Goal: Task Accomplishment & Management: Manage account settings

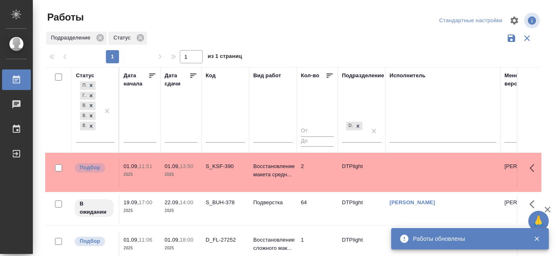
scroll to position [103, 0]
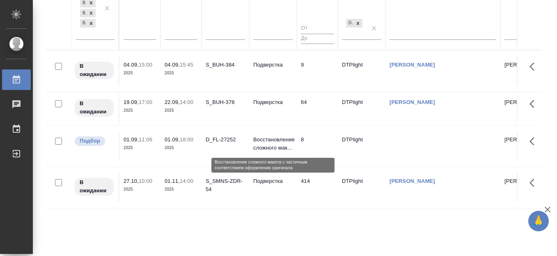
click at [267, 143] on p "Восстановление сложного мак..." at bounding box center [272, 143] width 39 height 16
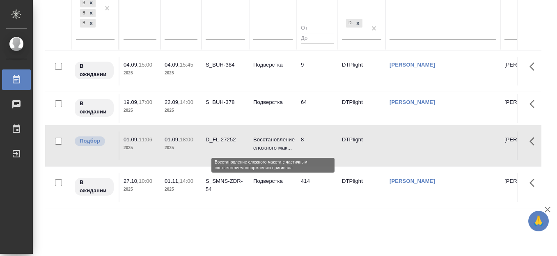
click at [267, 143] on p "Восстановление сложного мак..." at bounding box center [272, 143] width 39 height 16
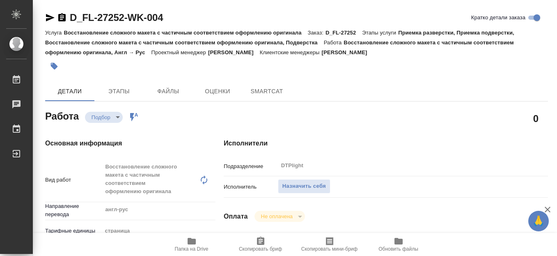
type textarea "x"
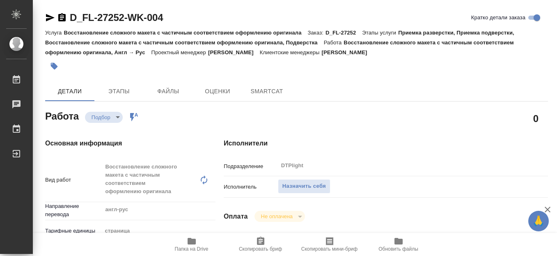
type textarea "x"
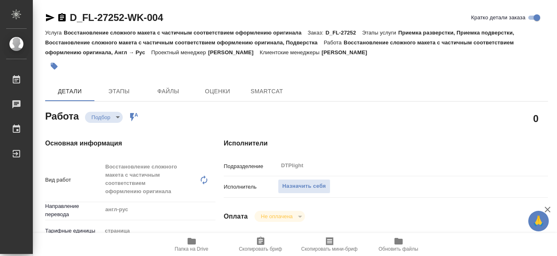
type textarea "x"
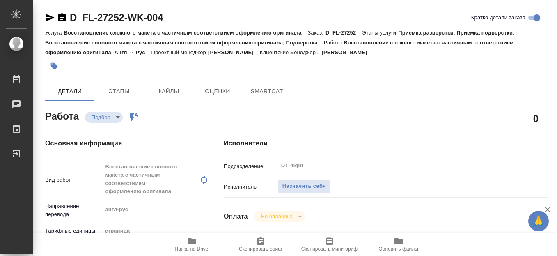
type textarea "x"
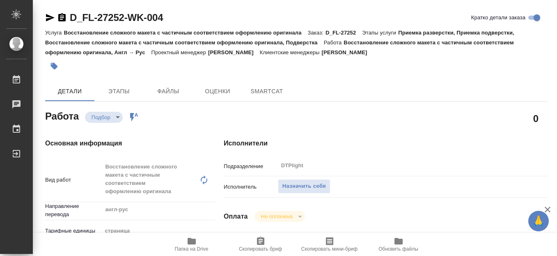
type textarea "x"
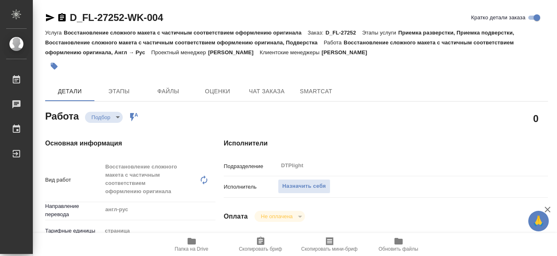
type textarea "x"
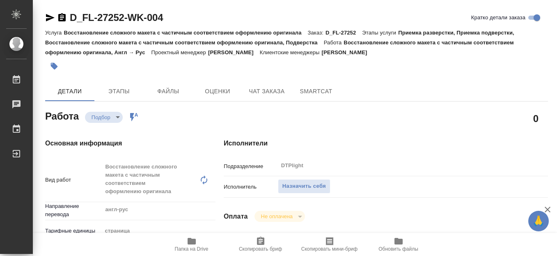
scroll to position [205, 0]
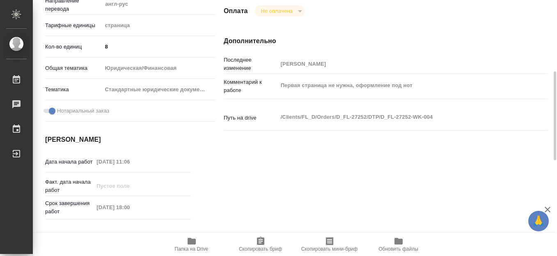
type textarea "x"
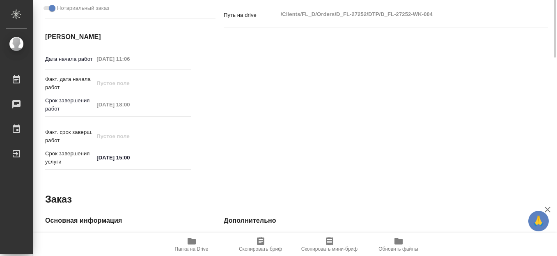
scroll to position [308, 0]
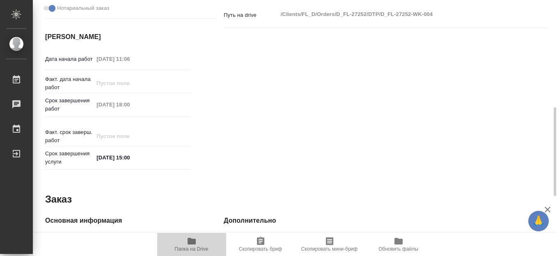
click at [192, 243] on icon "button" at bounding box center [192, 241] width 8 height 7
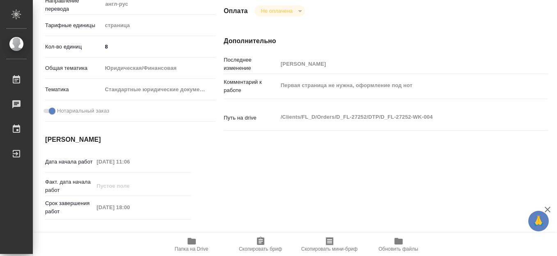
scroll to position [0, 0]
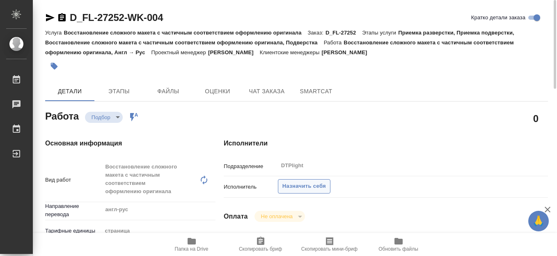
click at [309, 185] on span "Назначить себя" at bounding box center [303, 185] width 43 height 9
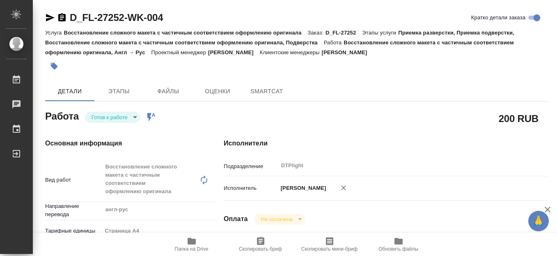
type textarea "x"
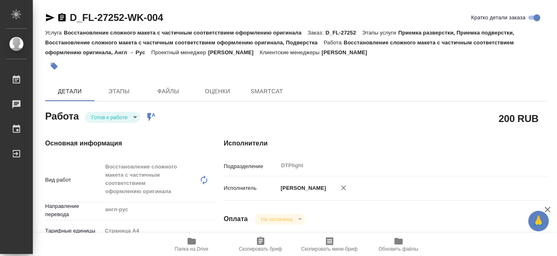
type textarea "x"
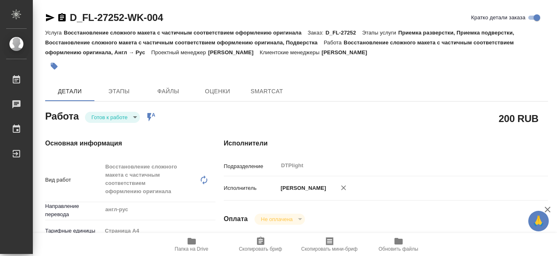
type textarea "x"
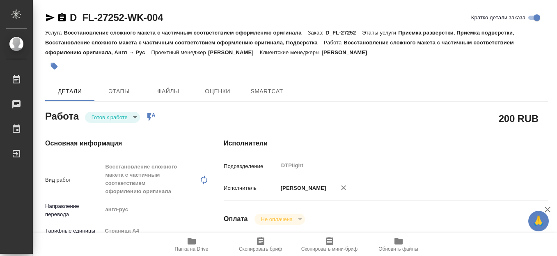
type textarea "x"
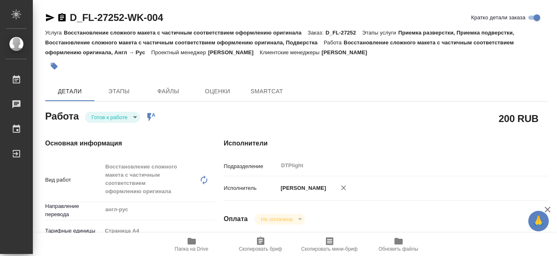
type textarea "x"
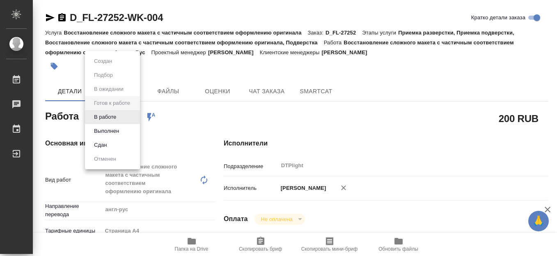
click at [110, 118] on body "🙏 .cls-1 fill:#fff; AWATERA Работы Чаты График Выйти D_FL-27252-WK-004 Кратко д…" at bounding box center [278, 128] width 557 height 256
type textarea "x"
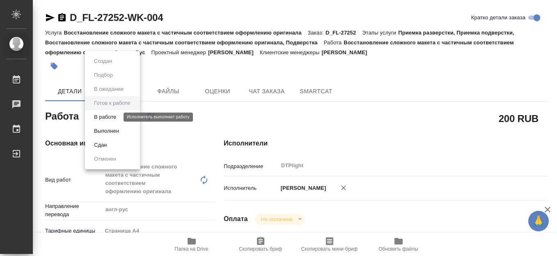
type textarea "x"
click at [110, 116] on button "В работе" at bounding box center [105, 116] width 27 height 9
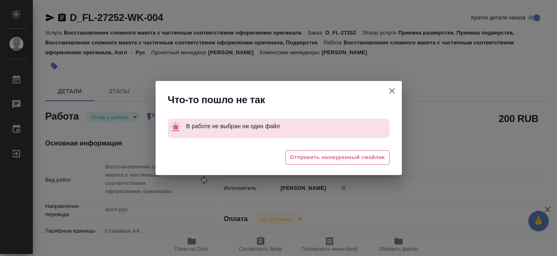
type textarea "x"
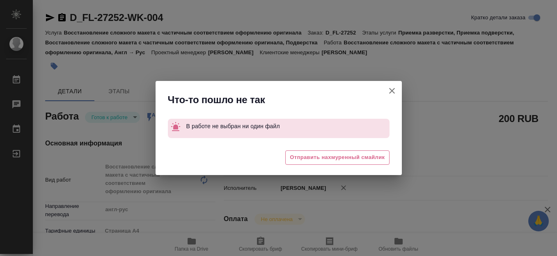
type textarea "x"
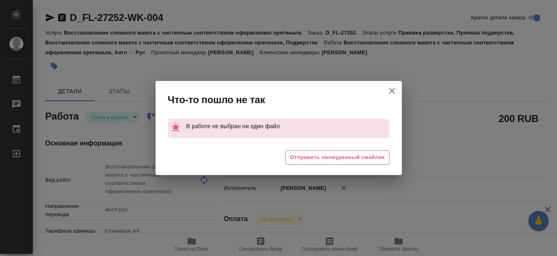
type textarea "x"
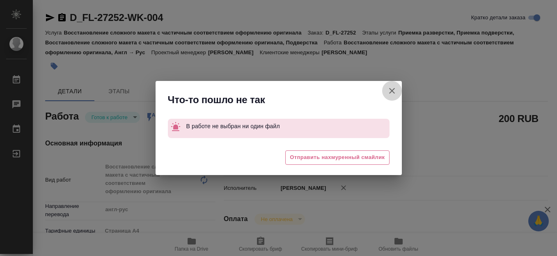
click at [392, 93] on icon "button" at bounding box center [392, 91] width 10 height 10
type textarea "x"
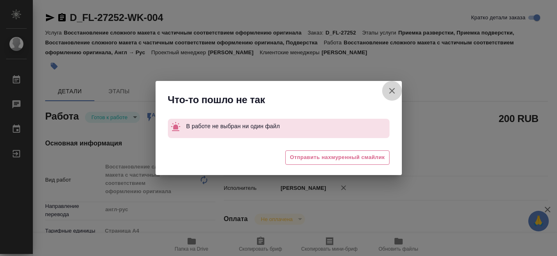
type textarea "x"
